Goal: Task Accomplishment & Management: Manage account settings

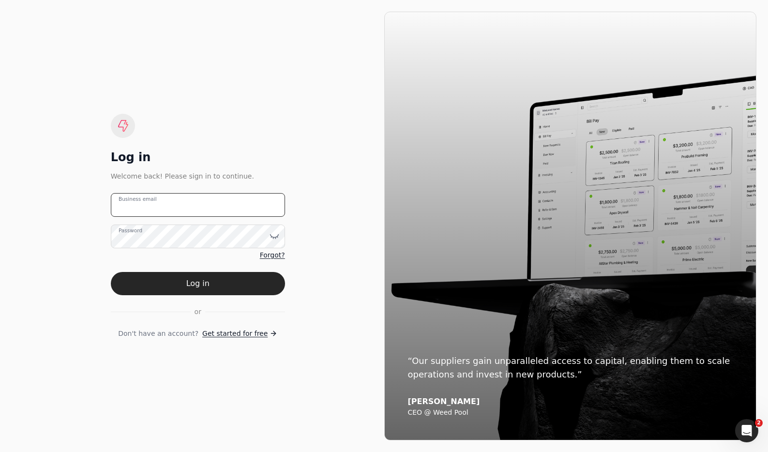
click at [238, 203] on email "Business email" at bounding box center [198, 205] width 174 height 24
type email "[EMAIL_ADDRESS][DOMAIN_NAME]"
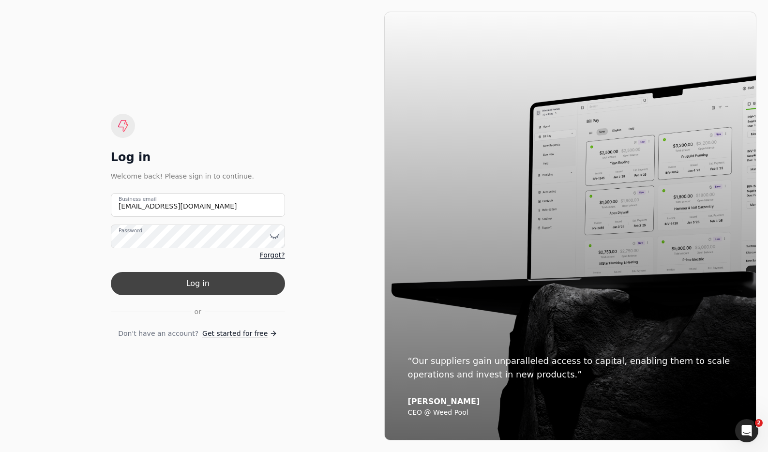
click at [225, 283] on button "Log in" at bounding box center [198, 283] width 174 height 23
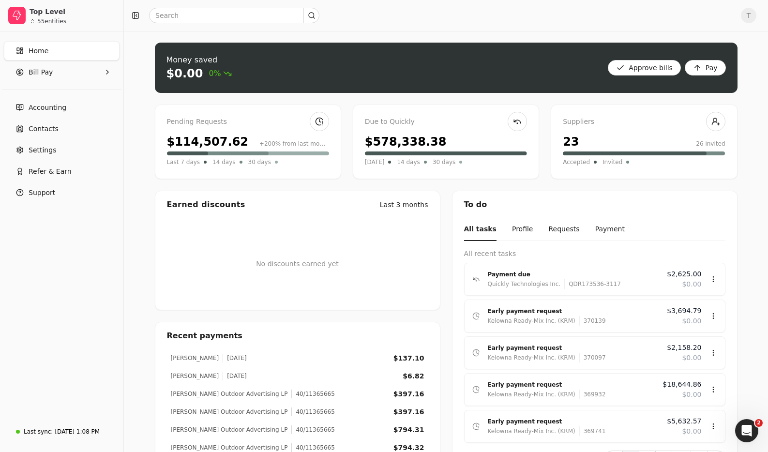
click at [69, 47] on link "Home" at bounding box center [62, 50] width 116 height 19
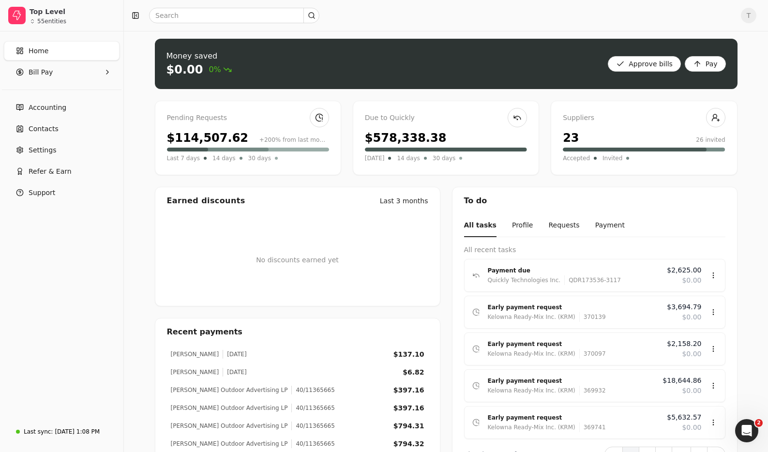
scroll to position [146, 0]
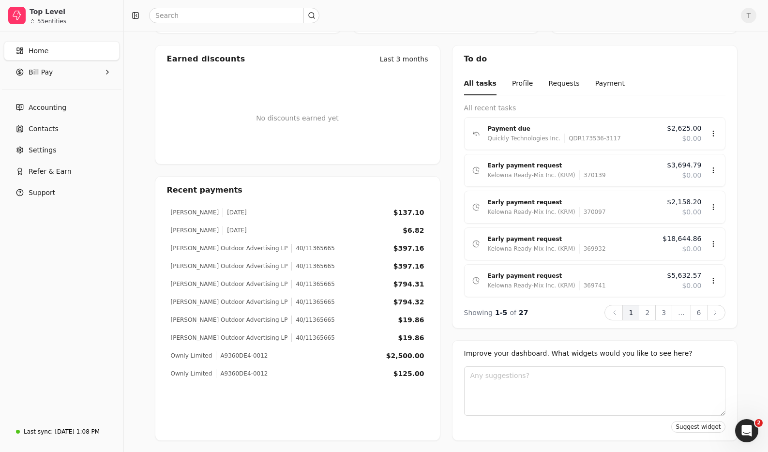
drag, startPoint x: 67, startPoint y: 100, endPoint x: 50, endPoint y: 82, distance: 25.3
click at [67, 100] on link "Accounting" at bounding box center [62, 107] width 116 height 19
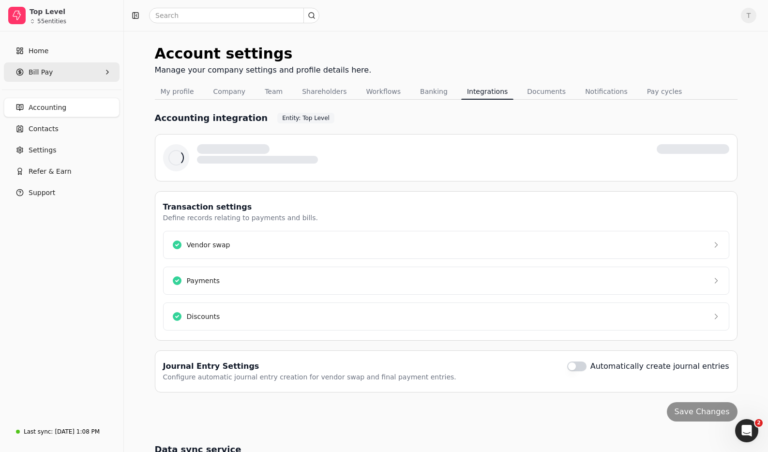
click at [45, 72] on span "Bill Pay" at bounding box center [41, 72] width 24 height 10
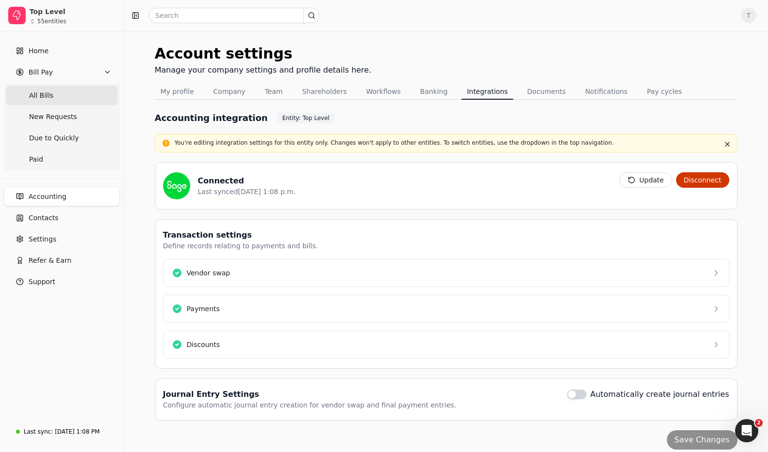
click at [61, 90] on Bills "All Bills" at bounding box center [62, 95] width 112 height 19
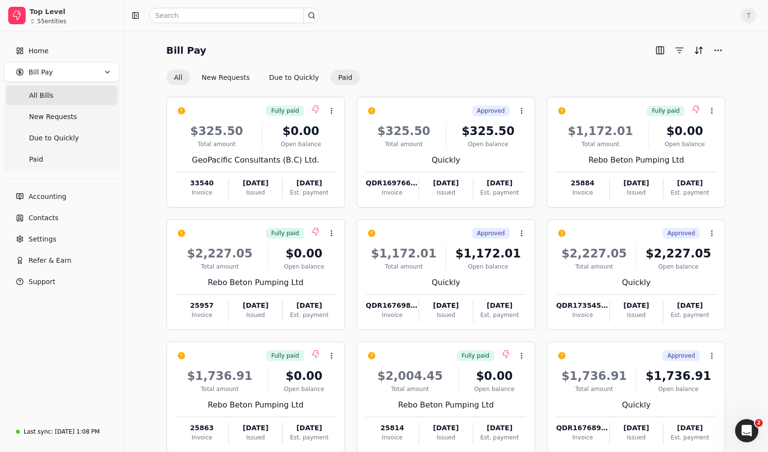
click at [341, 77] on button "Paid" at bounding box center [346, 77] width 30 height 15
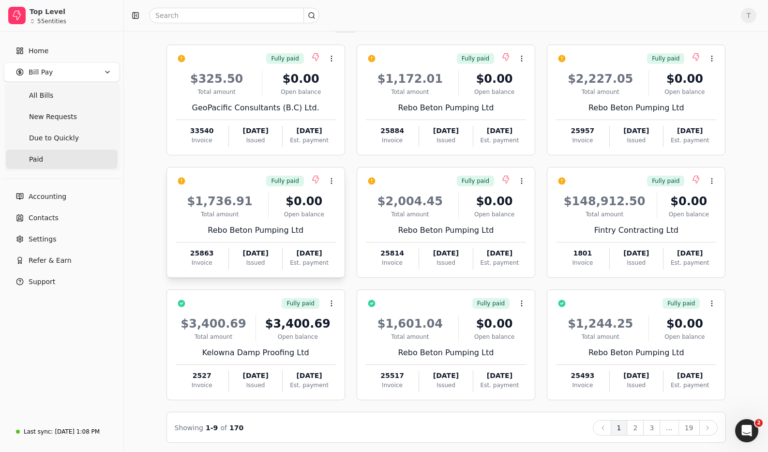
scroll to position [55, 0]
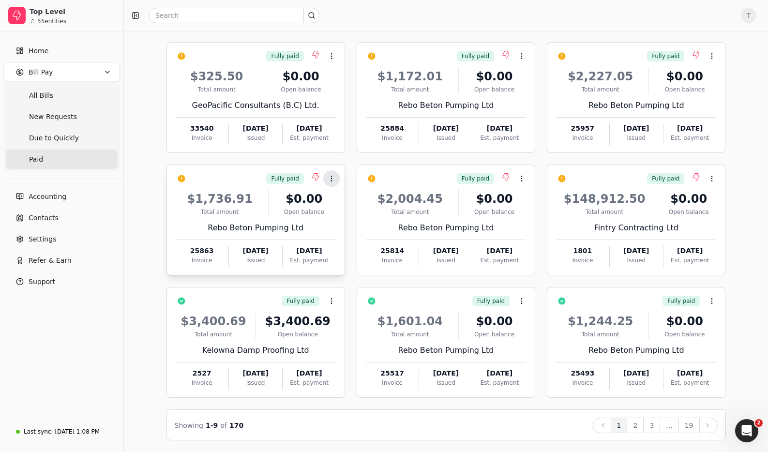
click at [333, 178] on icon at bounding box center [332, 179] width 8 height 8
drag, startPoint x: 361, startPoint y: 22, endPoint x: 358, endPoint y: 34, distance: 12.4
click at [361, 22] on div at bounding box center [430, 15] width 605 height 15
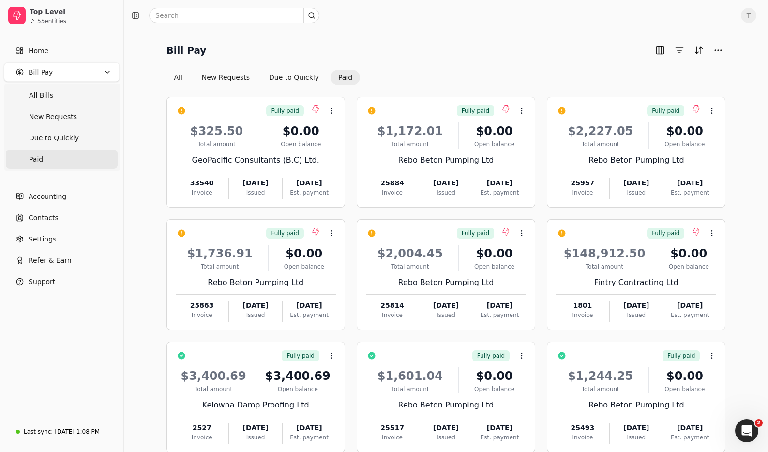
drag, startPoint x: 76, startPoint y: 434, endPoint x: 148, endPoint y: 427, distance: 71.9
click at [76, 434] on div "[DATE] 1:08 PM" at bounding box center [77, 431] width 45 height 9
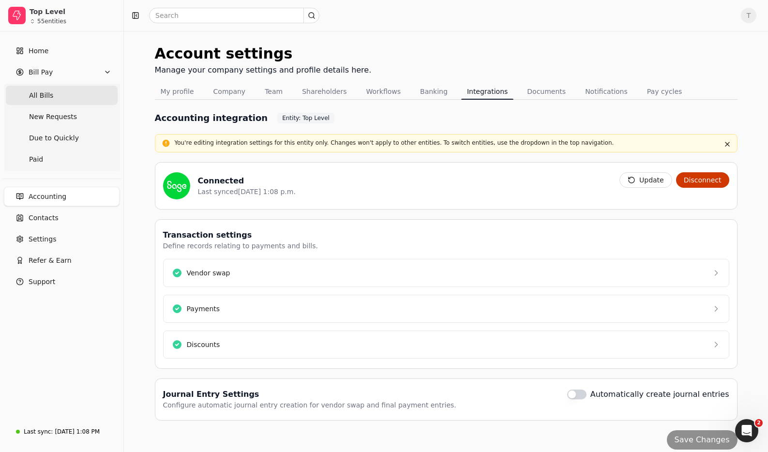
click at [62, 88] on Bills "All Bills" at bounding box center [62, 95] width 112 height 19
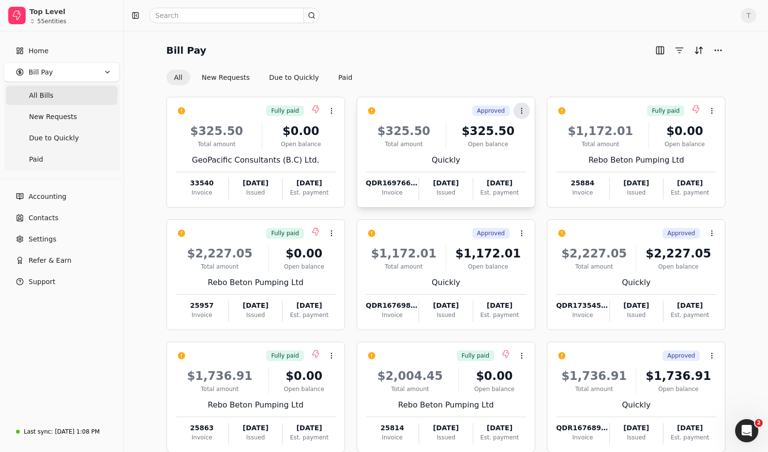
click at [524, 113] on icon at bounding box center [522, 111] width 8 height 8
click at [513, 57] on div "Bill Pay" at bounding box center [445, 50] width 559 height 15
click at [341, 75] on button "Paid" at bounding box center [346, 77] width 30 height 15
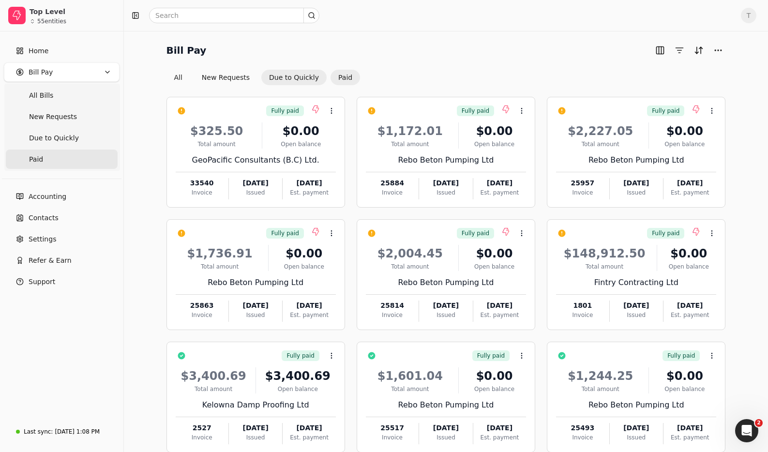
click at [283, 75] on button "Due to Quickly" at bounding box center [293, 77] width 65 height 15
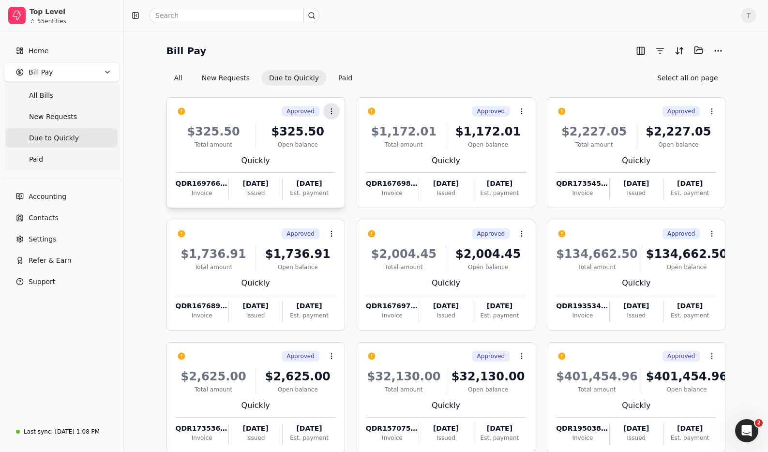
click at [329, 110] on icon at bounding box center [332, 111] width 8 height 8
drag, startPoint x: 496, startPoint y: 44, endPoint x: 492, endPoint y: 55, distance: 11.8
click at [496, 44] on div "Bill Pay Selected items: 0" at bounding box center [445, 51] width 559 height 16
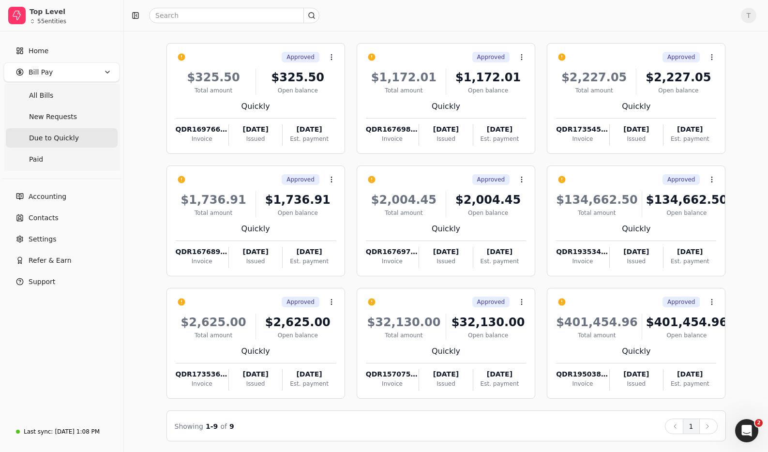
scroll to position [54, 0]
click at [422, 29] on div "T" at bounding box center [446, 15] width 644 height 31
click at [751, 12] on span "T" at bounding box center [748, 15] width 15 height 15
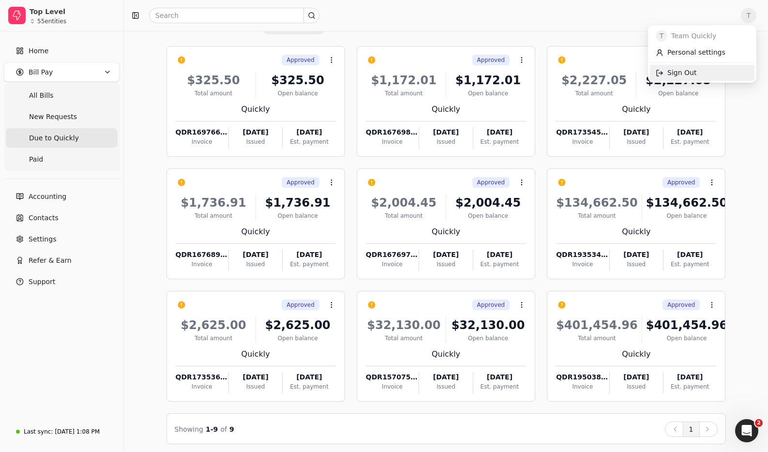
scroll to position [52, 0]
click at [717, 69] on link "Sign Out" at bounding box center [702, 73] width 105 height 16
